Goal: Complete application form

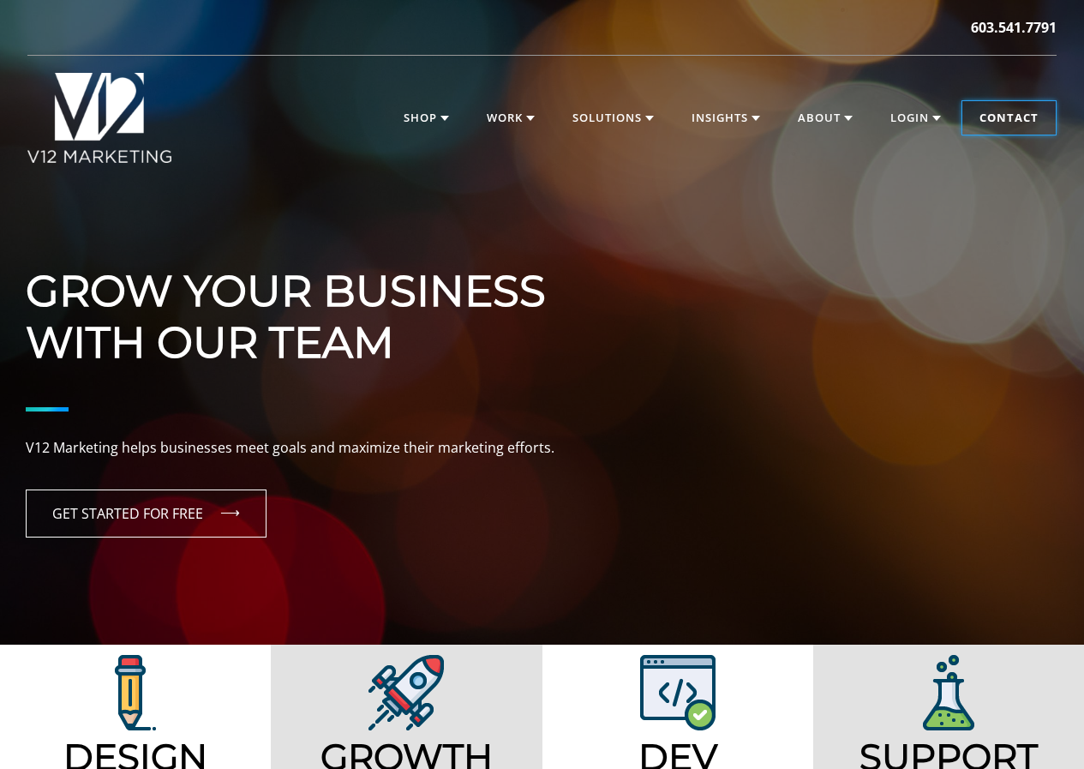
click at [1000, 123] on link "Contact" at bounding box center [1008, 118] width 93 height 34
click at [986, 119] on link "Contact" at bounding box center [1008, 118] width 93 height 34
click at [1011, 112] on link "Contact" at bounding box center [1008, 118] width 93 height 34
click at [993, 118] on link "Contact" at bounding box center [1008, 118] width 93 height 34
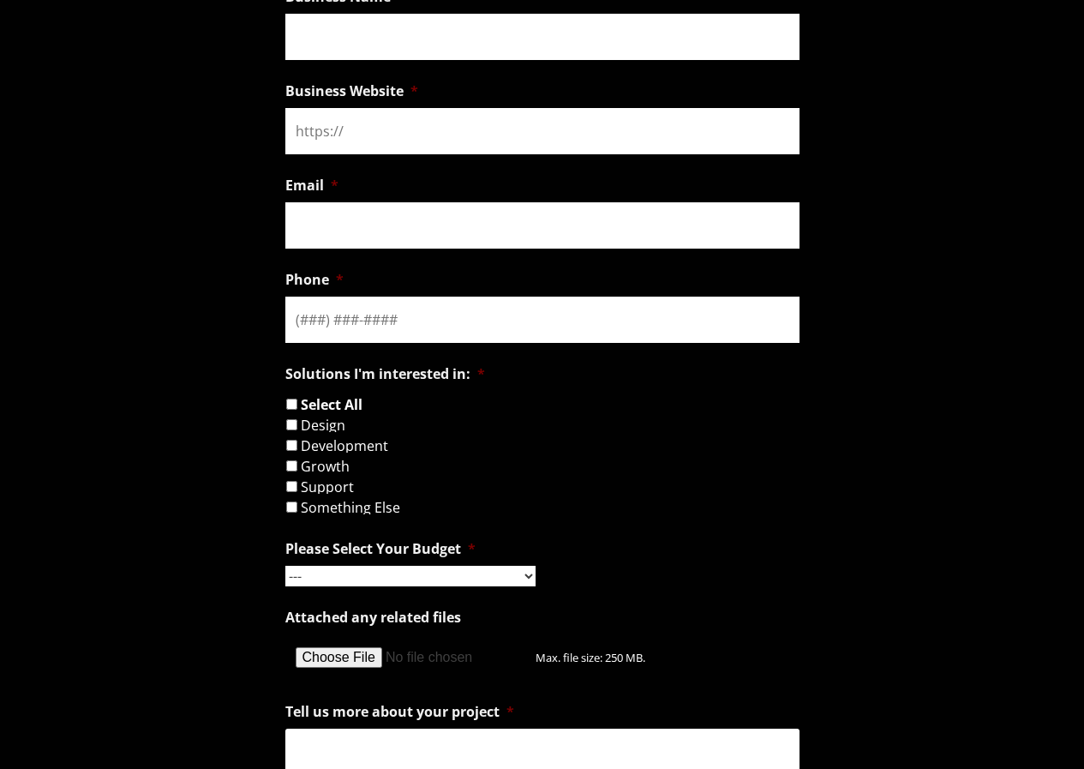
scroll to position [1371, 0]
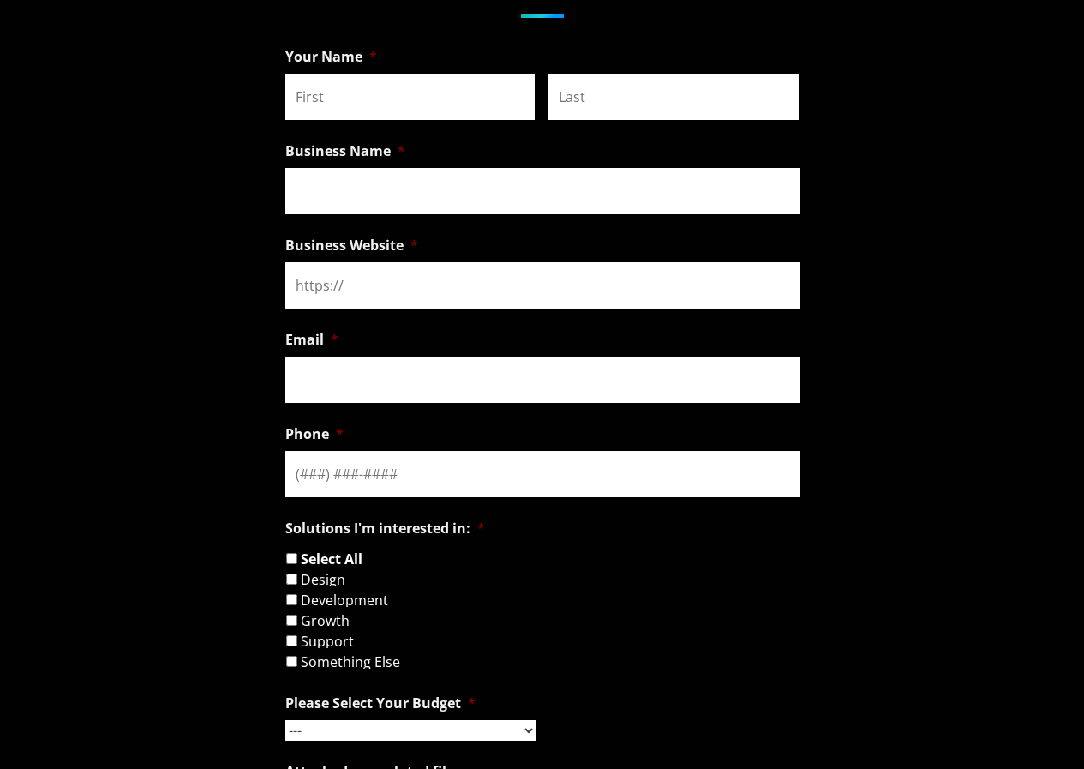
click at [409, 128] on ul "URL This field is for validation purposes and should be left unchanged. Your Na…" at bounding box center [542, 636] width 514 height 1195
click at [416, 111] on input "First" at bounding box center [410, 97] width 250 height 46
type input "Kais"
type input "Shamoon"
type input "ZaphyrRecruit"
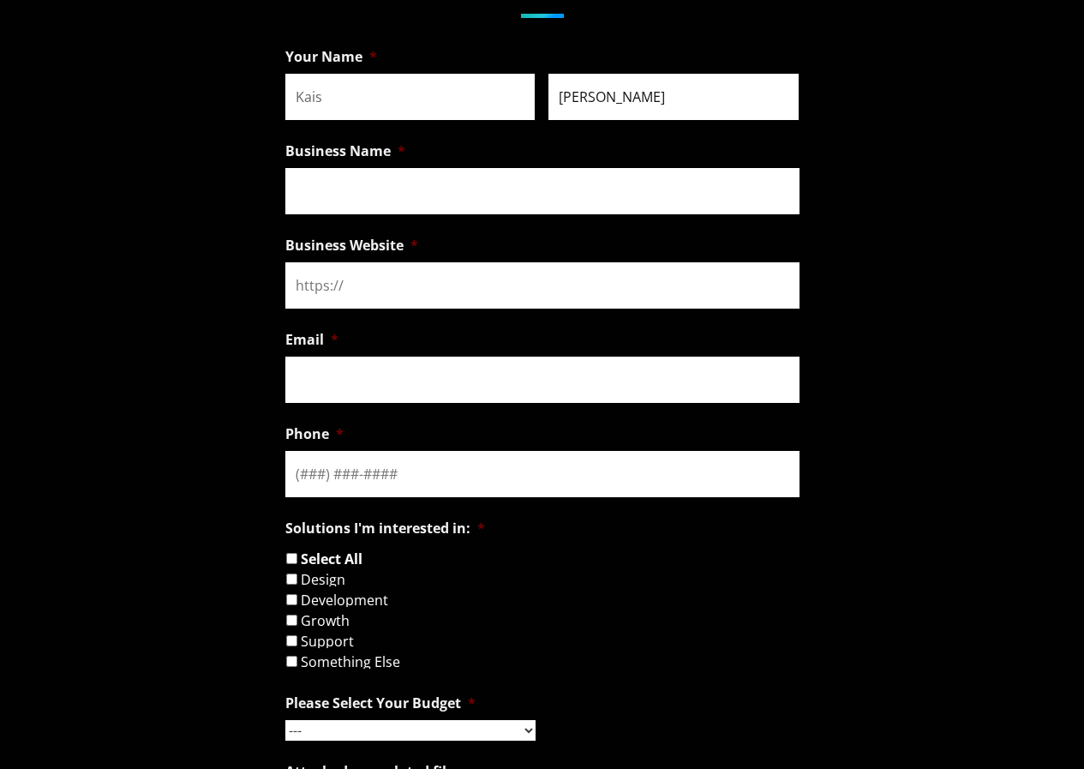
type input "ZaphyrRecruit"
type input "kais@Zaphyrerecruit.com"
type input "(202) 953-0680"
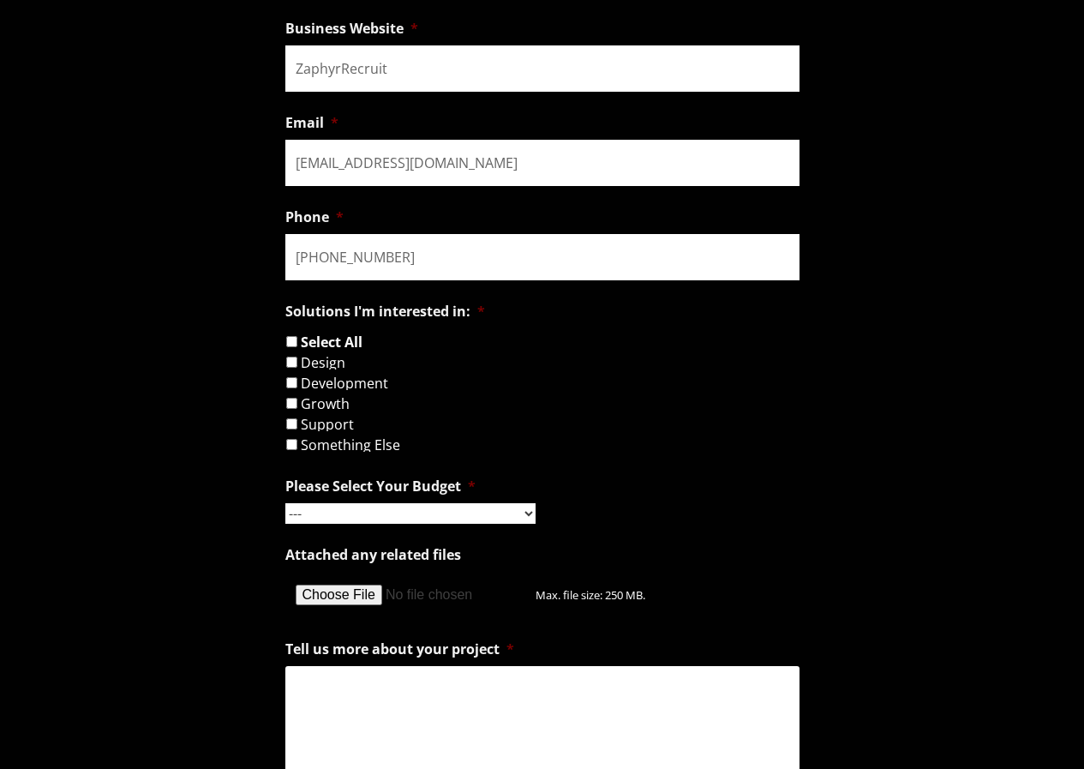
scroll to position [1600, 0]
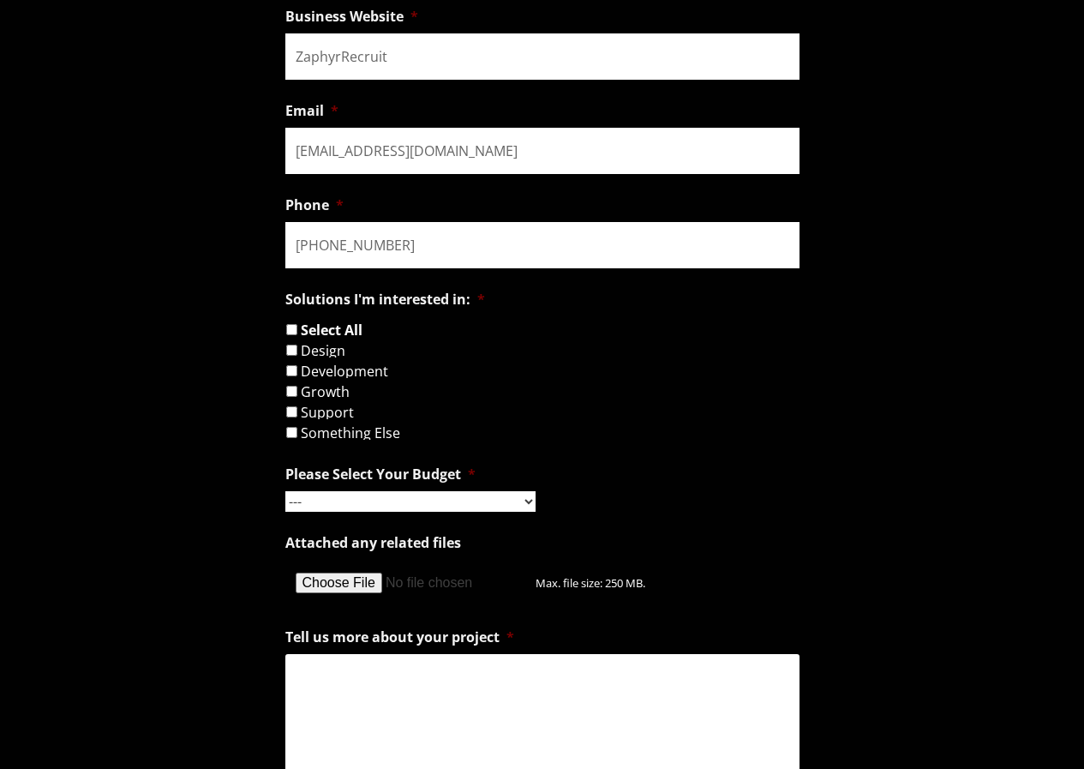
click at [285, 438] on li "Something Else" at bounding box center [549, 433] width 528 height 14
click at [284, 435] on form "URL This field is for validation purposes and should be left unchanged. Your Na…" at bounding box center [542, 445] width 1084 height 1268
click at [288, 428] on input "Something Else" at bounding box center [291, 432] width 11 height 11
checkbox input "true"
click at [309, 486] on li "Please Select Your Budget * --- Hourly Support: $100 / Hour Less than $1,000 $1…" at bounding box center [542, 484] width 514 height 55
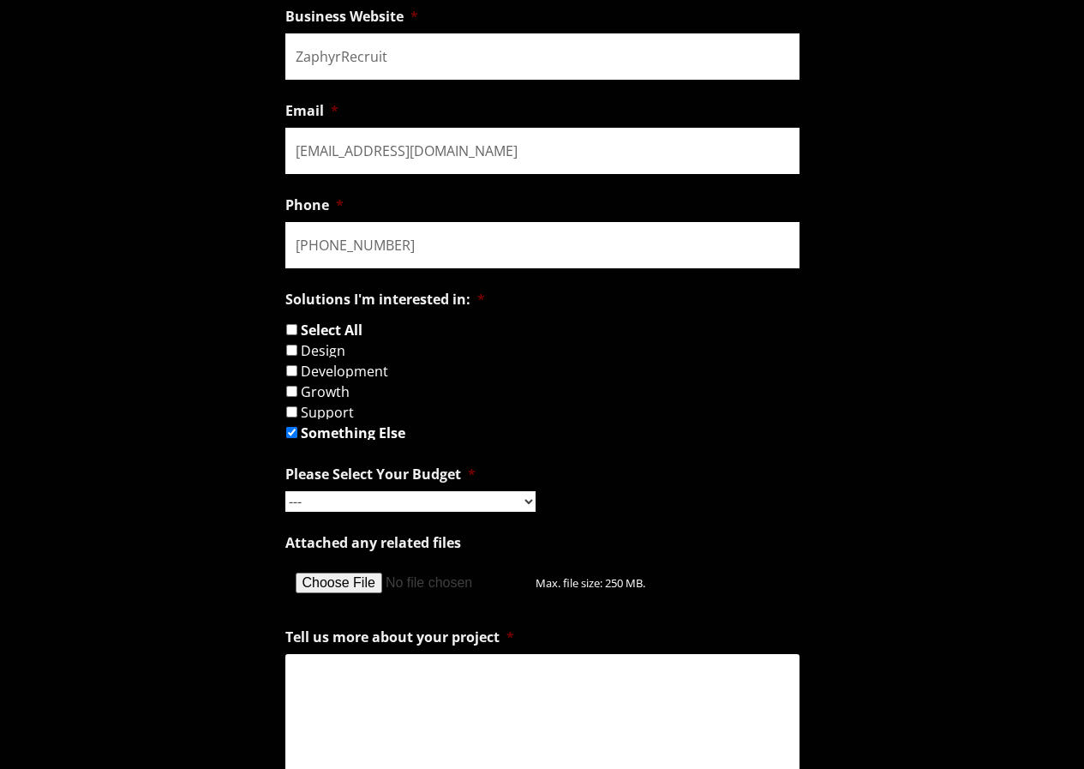
click at [318, 496] on select "--- Hourly Support: $100 / Hour Less than $1,000 $1,000 - $5,000 $5,000 - $20,0…" at bounding box center [410, 501] width 250 height 21
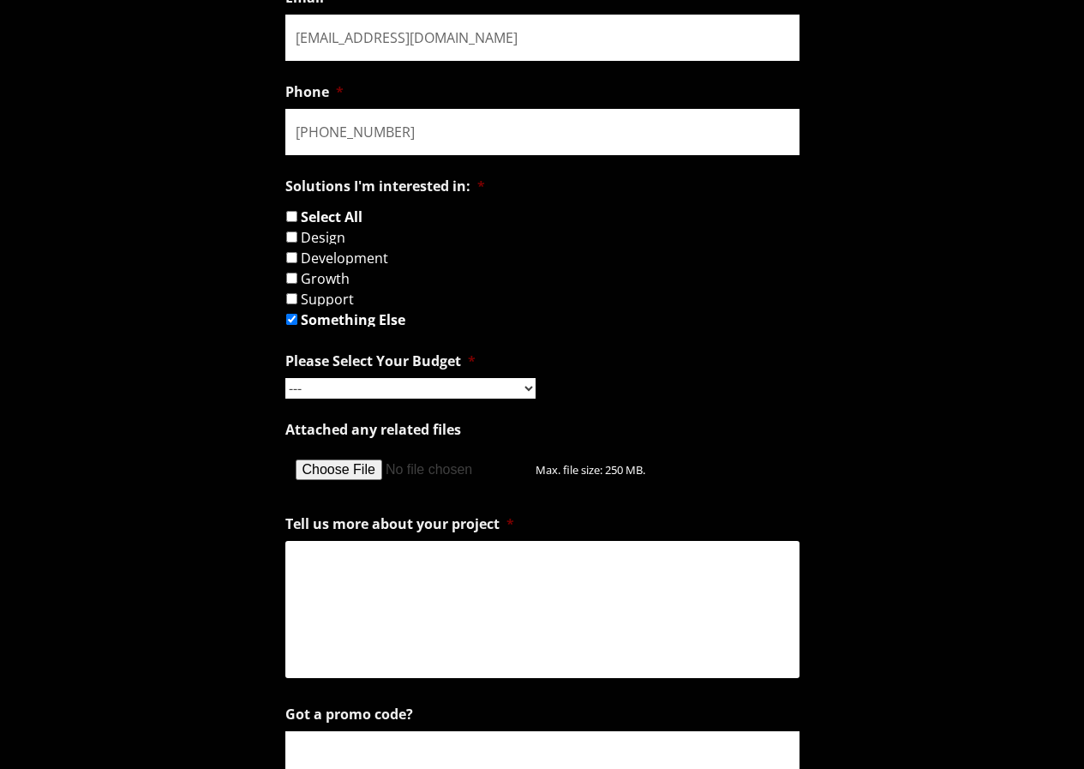
scroll to position [1943, 0]
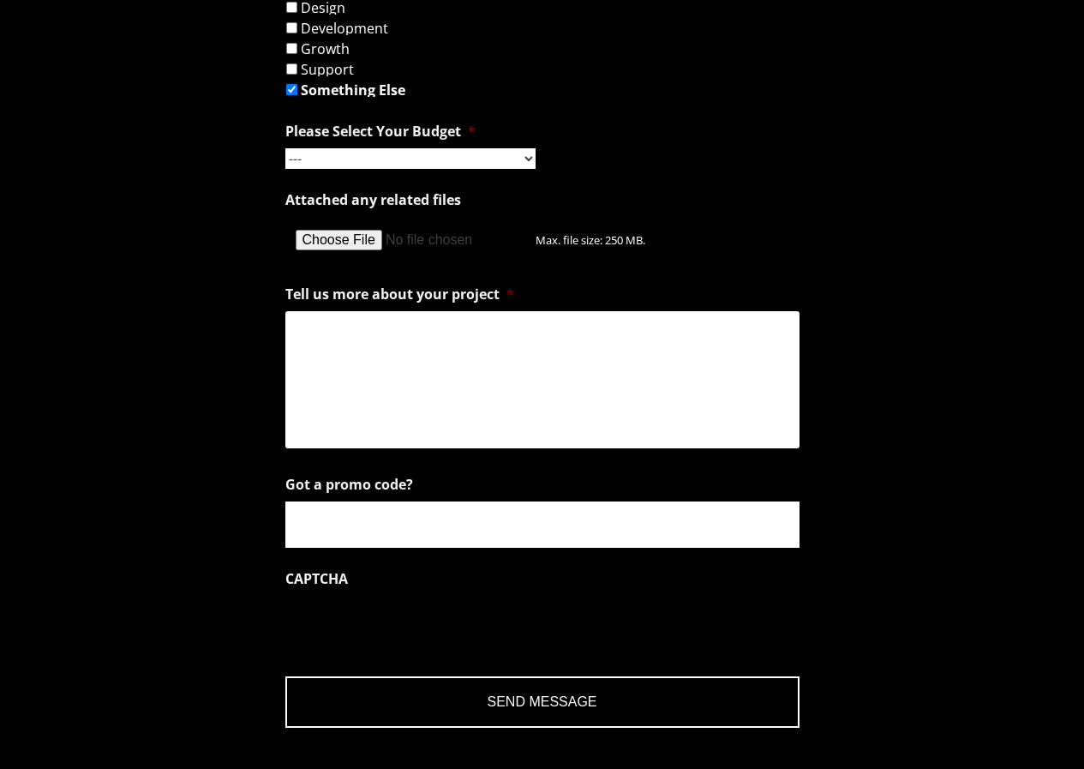
click at [441, 436] on textarea "Tell us more about your project *" at bounding box center [542, 379] width 514 height 137
paste textarea "https://zaphyrrecruit.com/"
type textarea "https://zaphyrrecruit.com/"
